Goal: Task Accomplishment & Management: Manage account settings

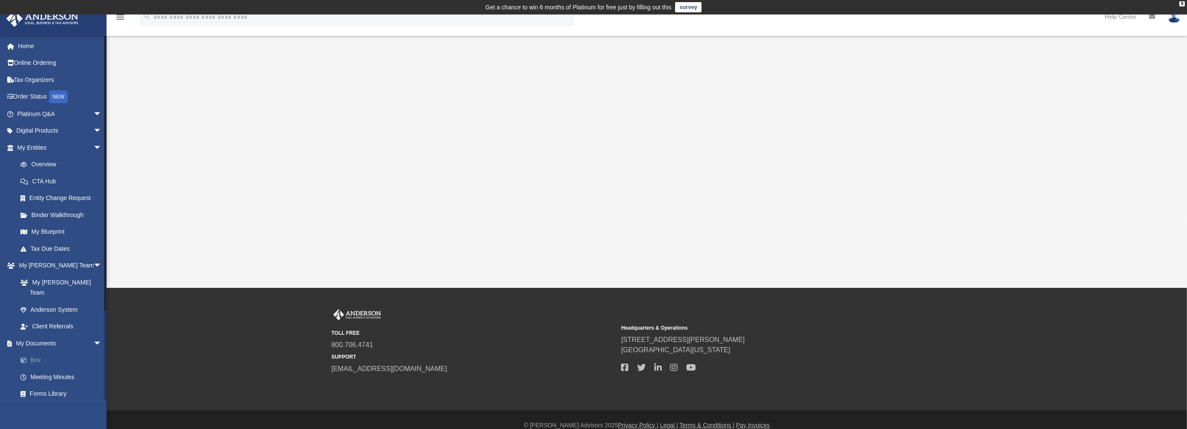
click at [35, 352] on link "Box" at bounding box center [63, 360] width 103 height 17
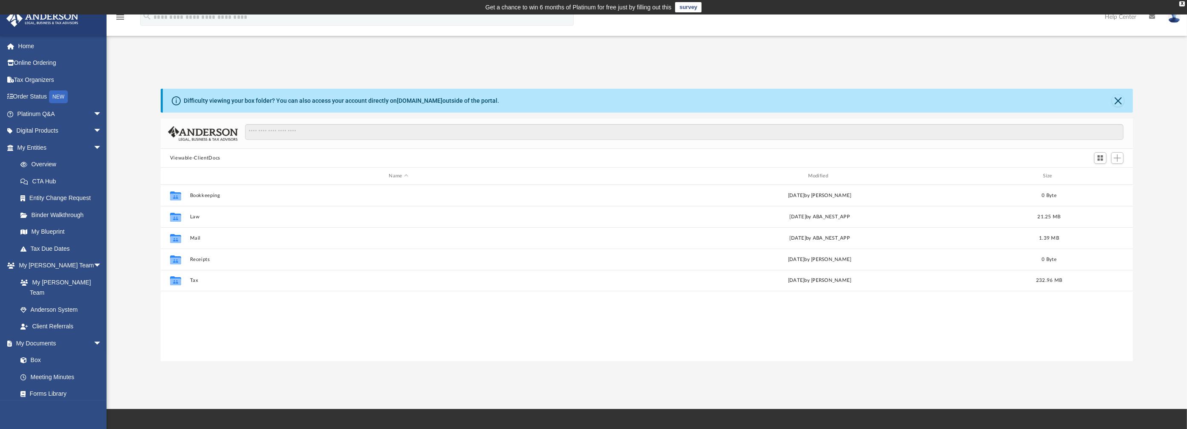
scroll to position [185, 964]
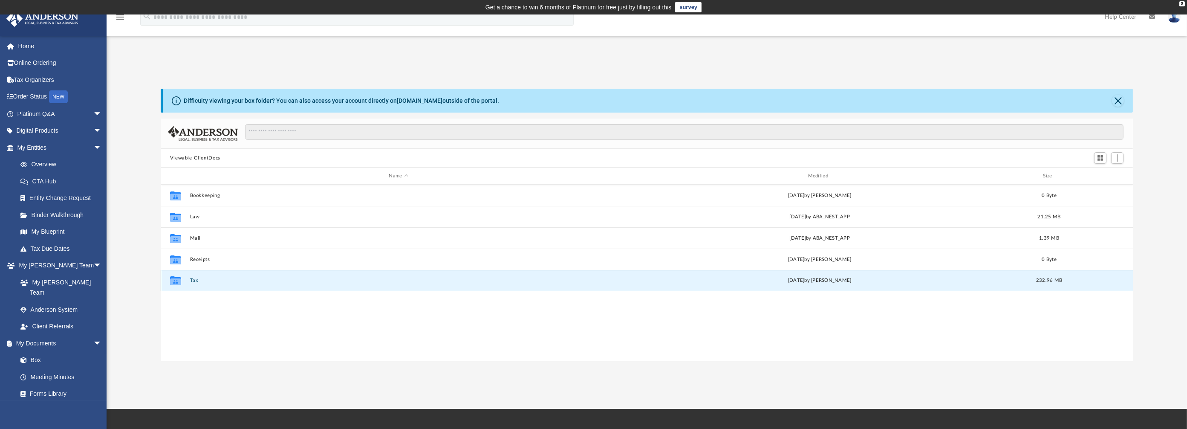
click at [194, 281] on button "Tax" at bounding box center [398, 280] width 417 height 6
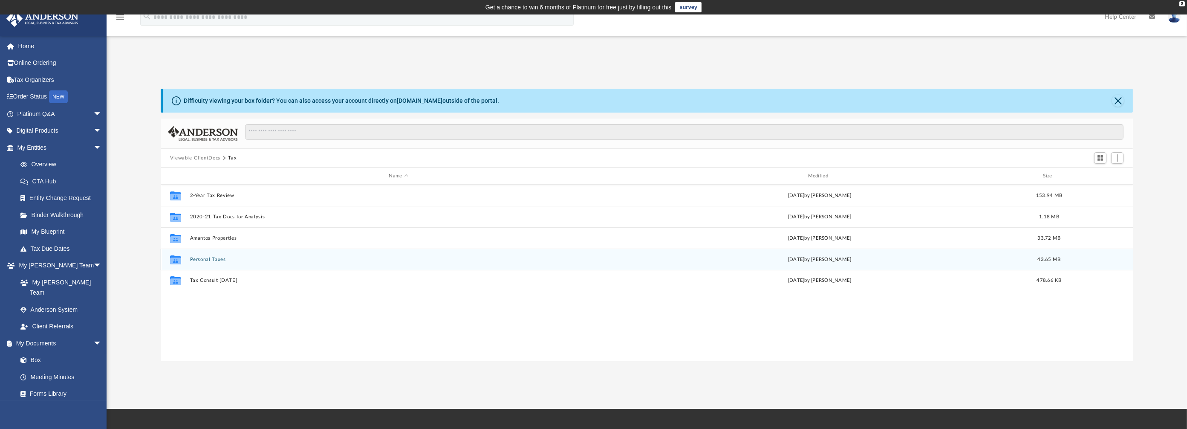
click at [217, 259] on button "Personal Taxes" at bounding box center [398, 259] width 417 height 6
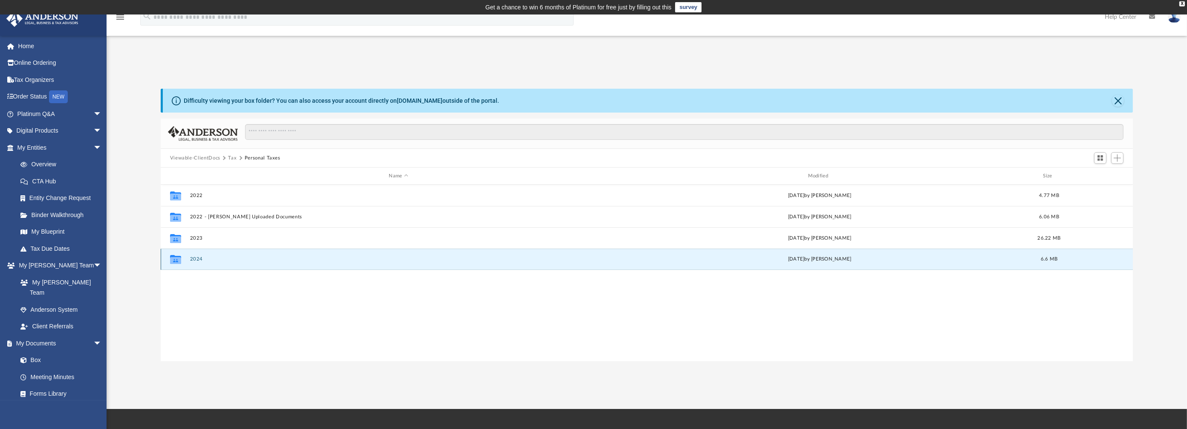
click at [202, 259] on button "2024" at bounding box center [398, 259] width 417 height 6
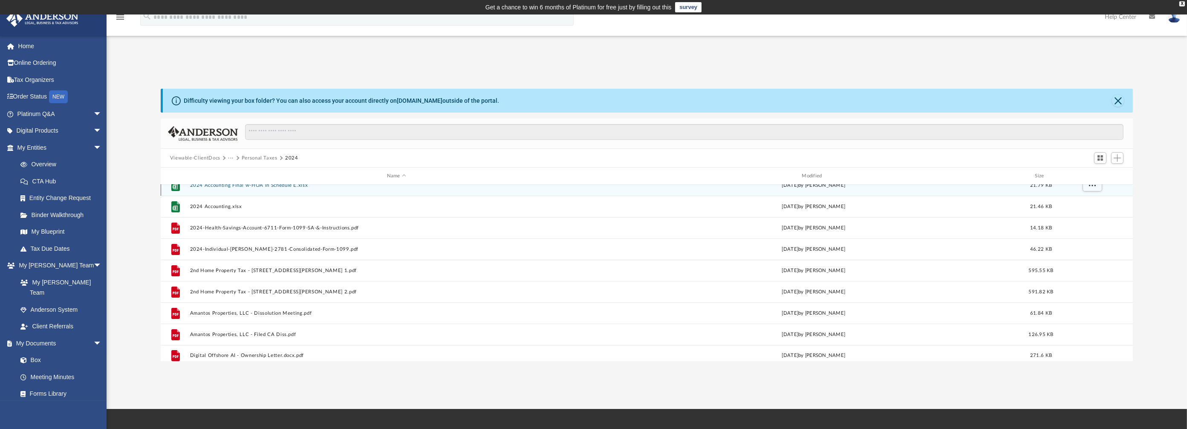
scroll to position [107, 0]
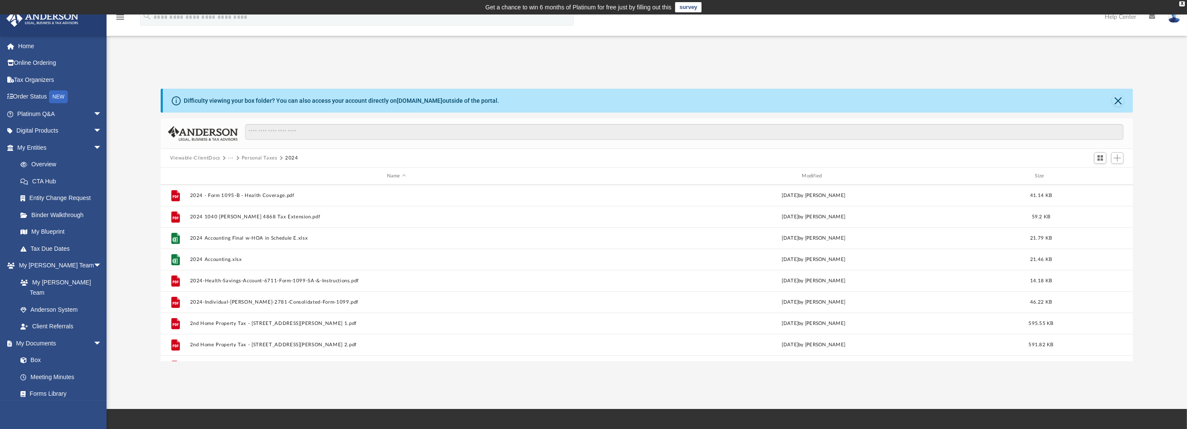
click at [555, 398] on div "App [EMAIL_ADDRESS][DOMAIN_NAME] Sign Out [EMAIL_ADDRESS][DOMAIN_NAME] Home Onl…" at bounding box center [593, 211] width 1187 height 394
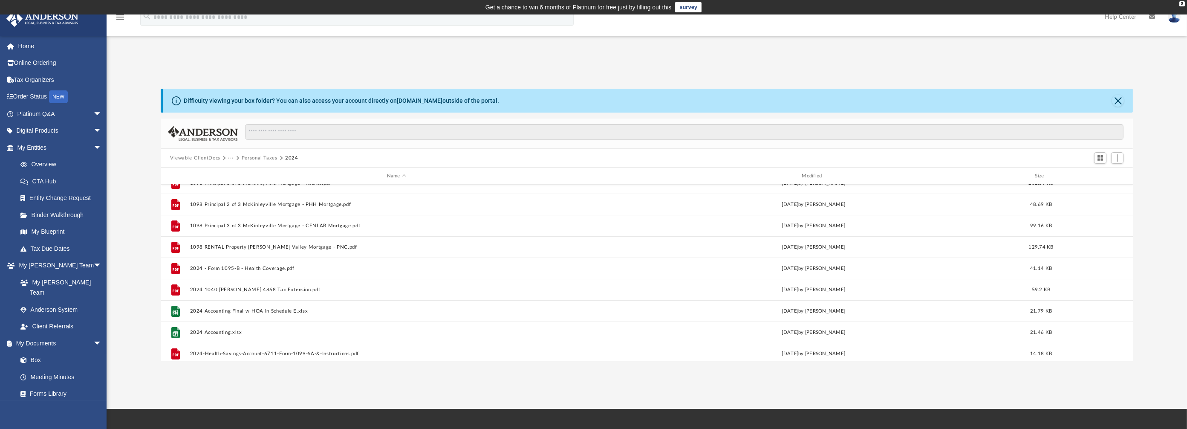
scroll to position [0, 0]
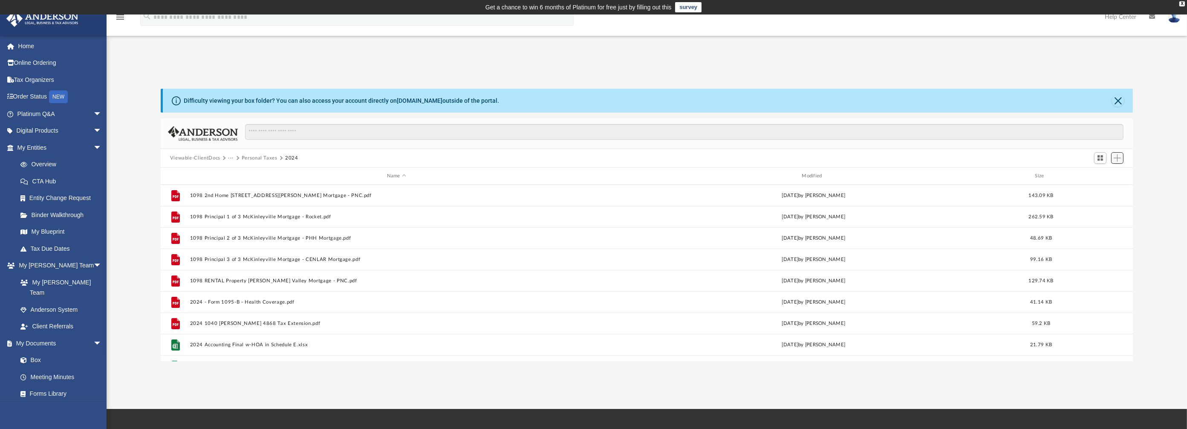
click at [1119, 158] on span "Add" at bounding box center [1116, 157] width 7 height 7
click at [1100, 175] on li "Upload" at bounding box center [1104, 174] width 27 height 9
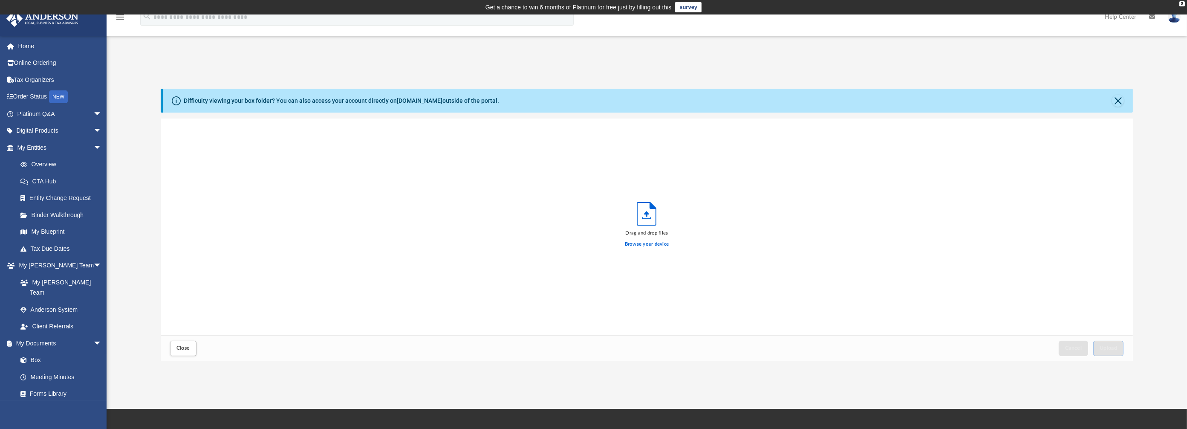
scroll to position [208, 964]
click at [1113, 343] on button "Upload" at bounding box center [1108, 347] width 31 height 15
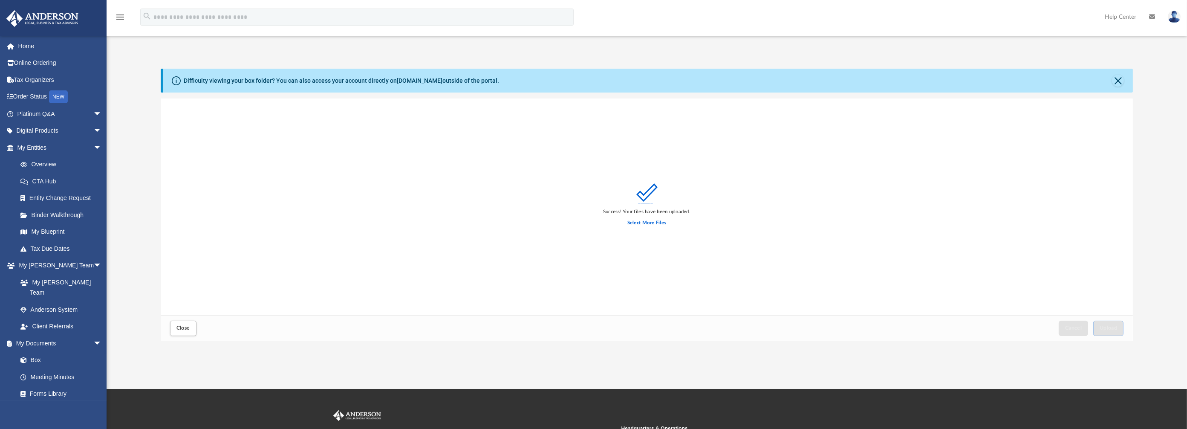
scroll to position [0, 0]
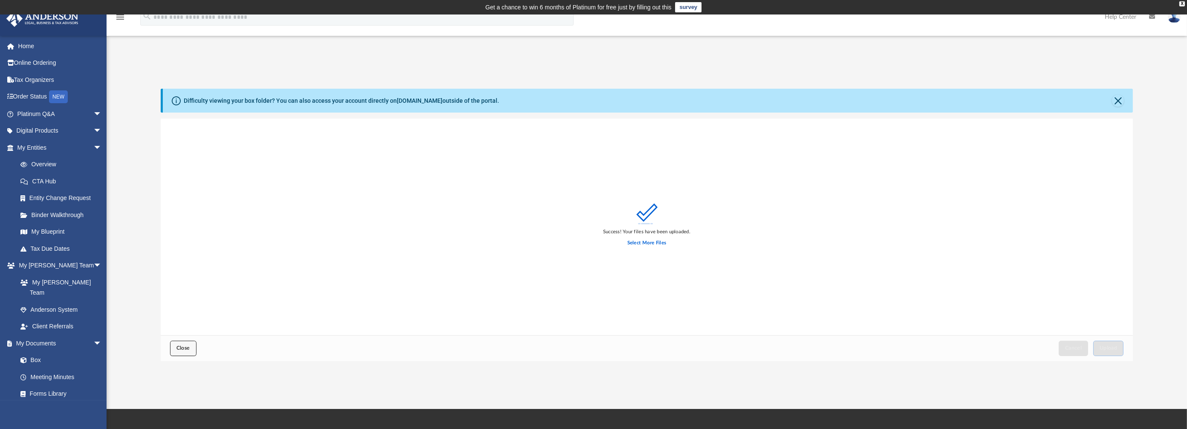
click at [183, 344] on button "Close" at bounding box center [183, 347] width 26 height 15
